Goal: Information Seeking & Learning: Learn about a topic

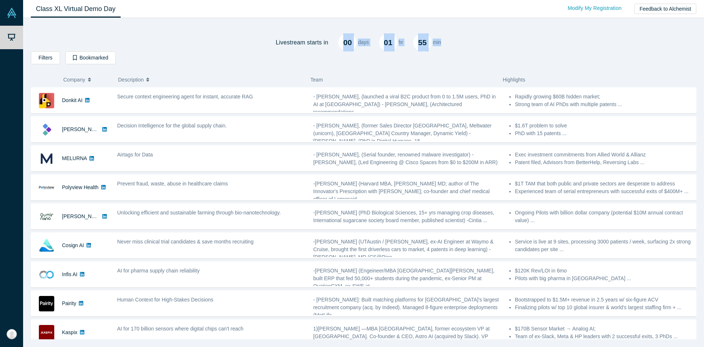
drag, startPoint x: 339, startPoint y: 40, endPoint x: 442, endPoint y: 46, distance: 102.5
click at [442, 46] on div "00 days 01 hr 55 min" at bounding box center [389, 42] width 123 height 18
drag, startPoint x: 337, startPoint y: 67, endPoint x: 234, endPoint y: 62, distance: 102.9
click at [332, 67] on div "Livestream starts [DATE] 01 hr 55 min Filters AI Artificial Intelligence AI (Ar…" at bounding box center [364, 181] width 666 height 316
click at [41, 64] on div "Filters AI Artificial Intelligence AI (Artificial Intelligence) B2B SaaS Data A…" at bounding box center [364, 58] width 666 height 15
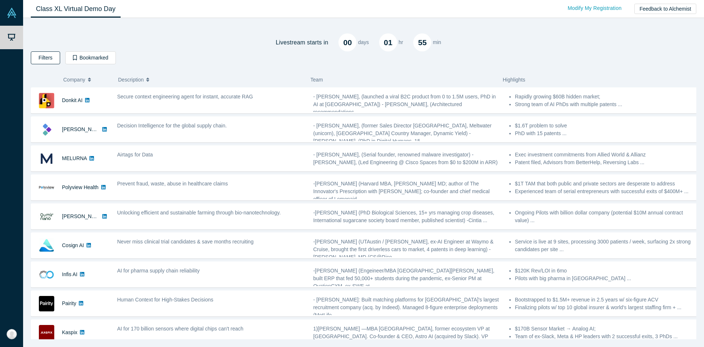
click at [41, 61] on button "Filters" at bounding box center [45, 57] width 29 height 13
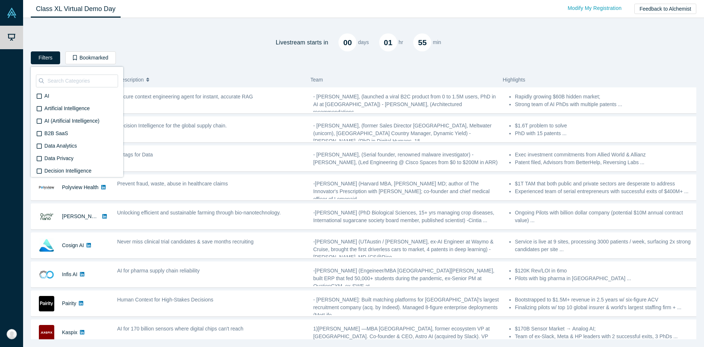
click at [163, 52] on div "Filters AI Artificial Intelligence AI (Artificial Intelligence) B2B SaaS Data A…" at bounding box center [364, 58] width 666 height 15
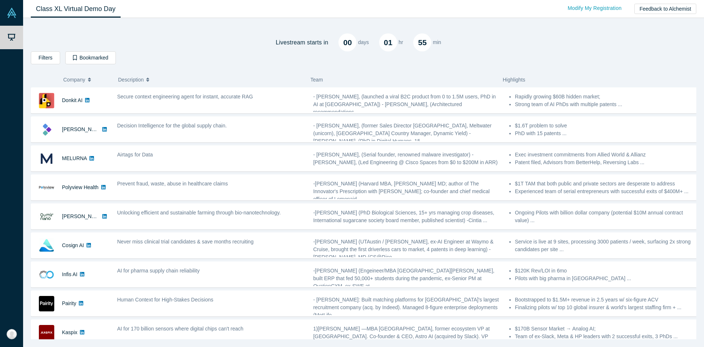
click at [49, 51] on div "Livestream starts [DATE] 01 hr 55 min Filters AI Artificial Intelligence AI (Ar…" at bounding box center [364, 181] width 666 height 316
click at [41, 61] on button "Filters" at bounding box center [45, 57] width 29 height 13
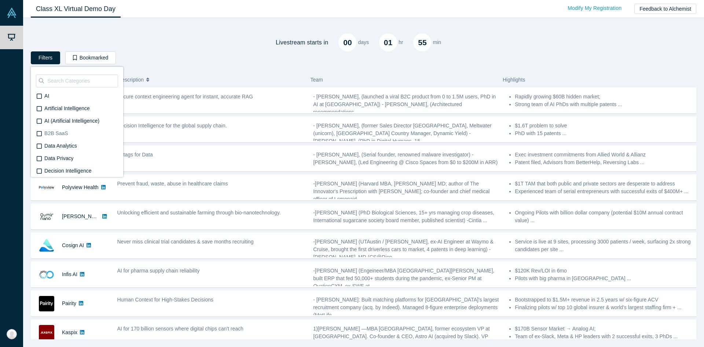
click at [39, 133] on icon at bounding box center [39, 134] width 5 height 6
click at [0, 0] on input "B2B SaaS" at bounding box center [0, 0] width 0 height 0
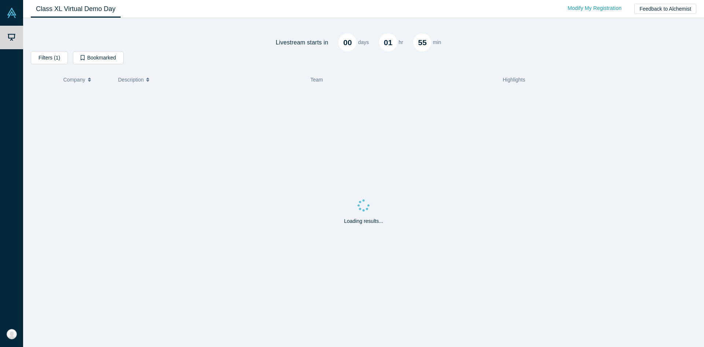
click at [220, 62] on div "Filters (1) B2B SaaS AI Artificial Intelligence AI (Artificial Intelligence) Da…" at bounding box center [364, 58] width 666 height 15
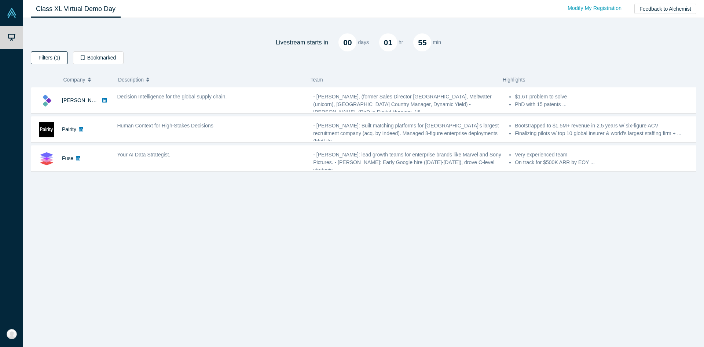
click at [52, 58] on button "Filters (1)" at bounding box center [49, 57] width 37 height 13
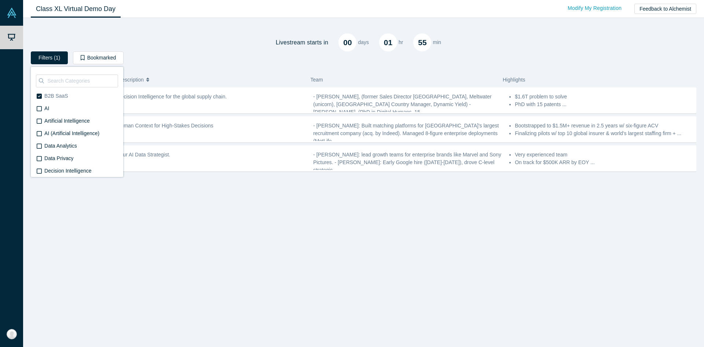
click at [41, 97] on icon at bounding box center [39, 96] width 5 height 5
click at [0, 0] on input "B2B SaaS" at bounding box center [0, 0] width 0 height 0
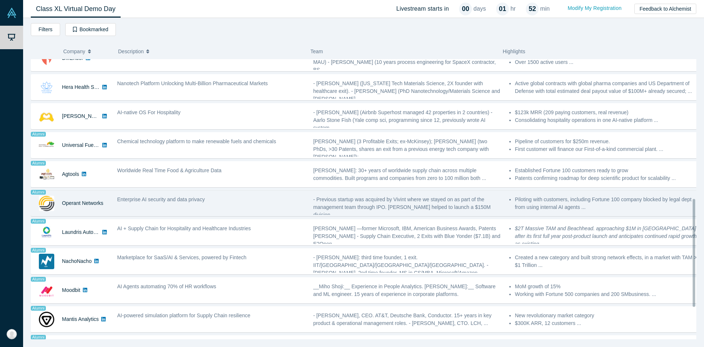
scroll to position [362, 0]
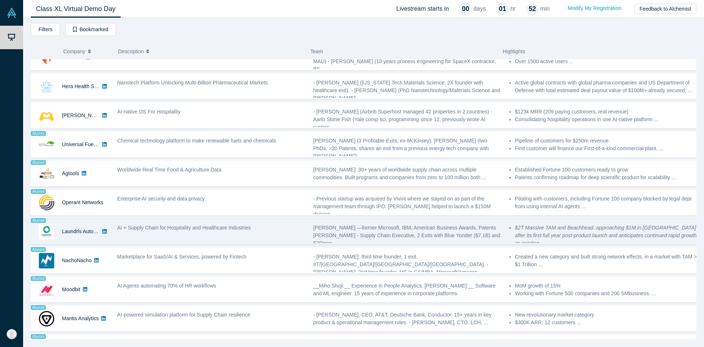
click at [105, 230] on icon at bounding box center [104, 231] width 4 height 4
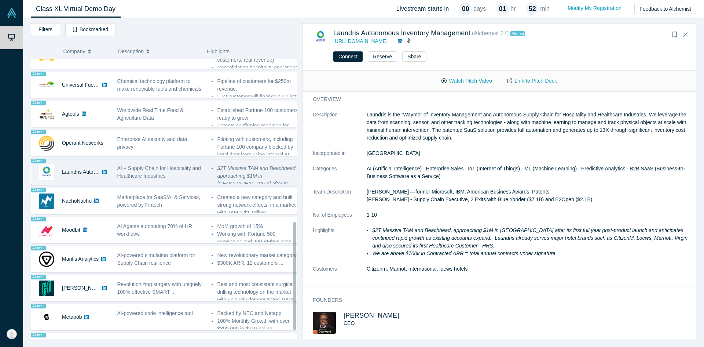
scroll to position [422, 0]
click at [684, 38] on icon "Close" at bounding box center [685, 34] width 4 height 7
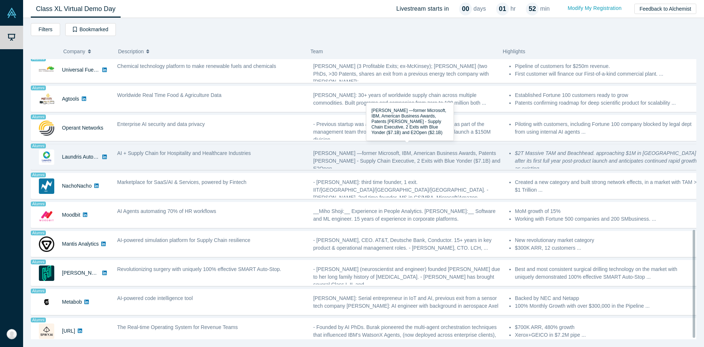
scroll to position [445, 0]
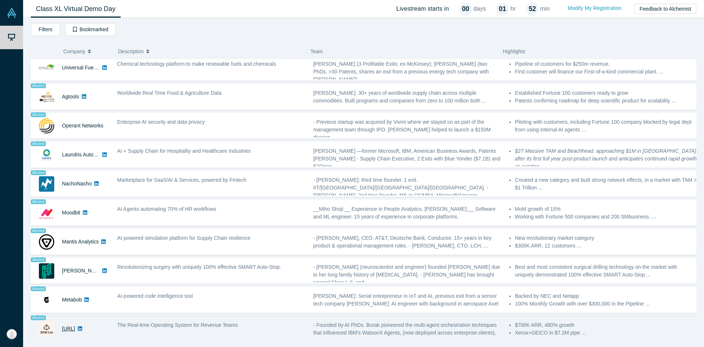
click at [70, 325] on link "[URL]" at bounding box center [68, 328] width 13 height 6
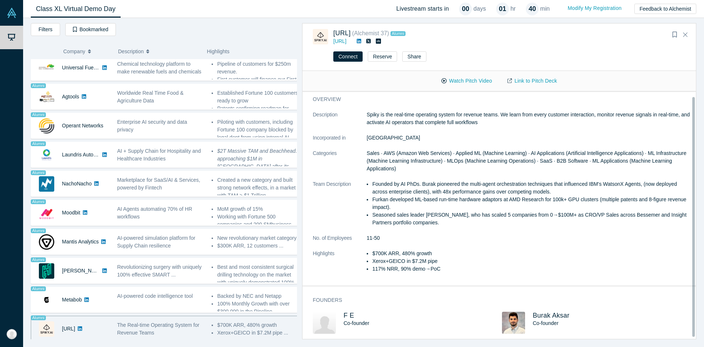
scroll to position [7, 0]
